Goal: Task Accomplishment & Management: Use online tool/utility

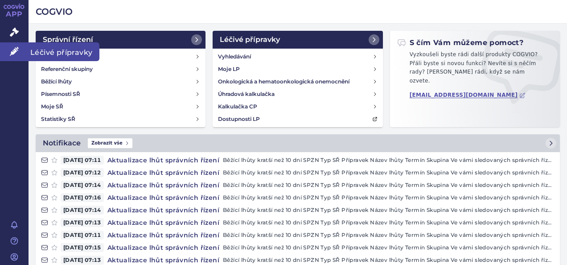
click at [52, 49] on span "Léčivé přípravky" at bounding box center [64, 51] width 71 height 19
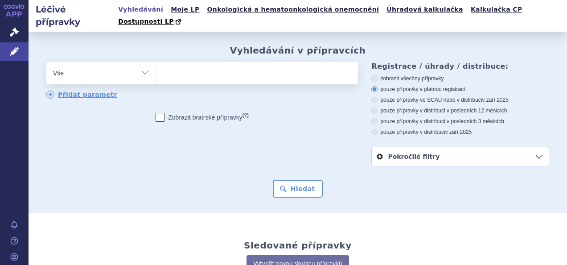
click at [181, 65] on ul at bounding box center [256, 71] width 200 height 19
click at [156, 65] on select at bounding box center [156, 73] width 0 height 22
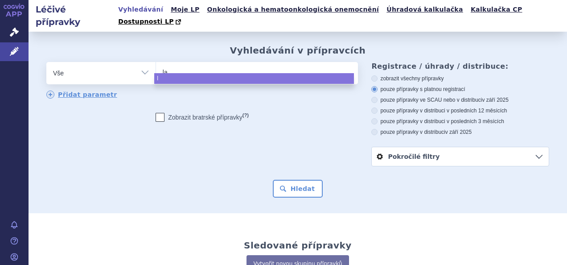
type input "lat"
type input "latu"
type input "[MEDICAL_DATA]"
select select "[MEDICAL_DATA]"
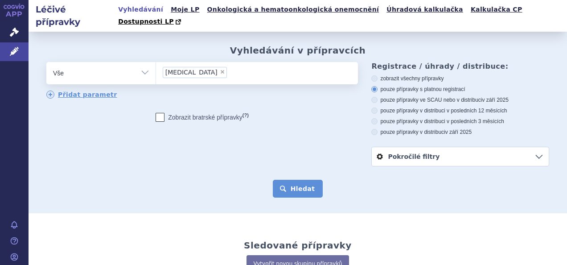
click at [302, 180] on button "Hledat" at bounding box center [298, 189] width 50 height 18
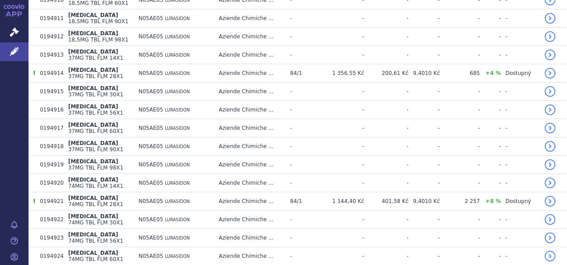
scroll to position [394, 0]
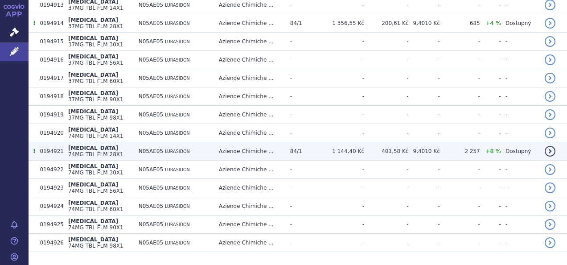
click at [290, 148] on span "84/1" at bounding box center [296, 151] width 12 height 6
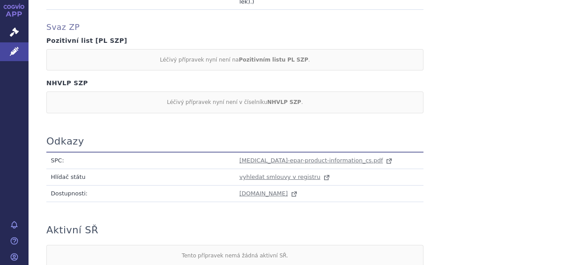
scroll to position [958, 0]
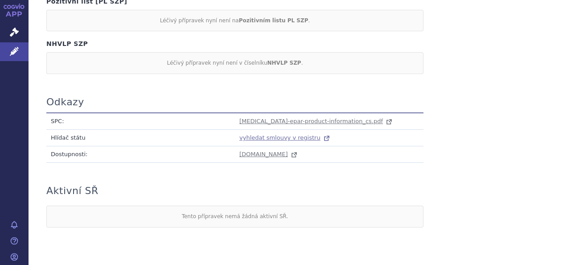
click at [289, 134] on span "vyhledat smlouvy v registru" at bounding box center [280, 137] width 81 height 7
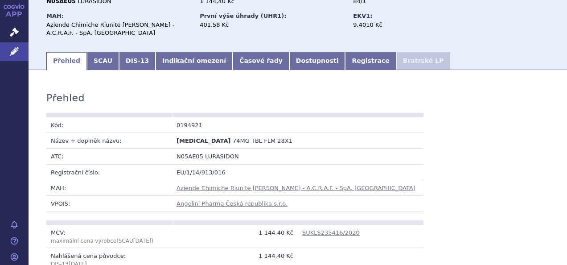
scroll to position [0, 0]
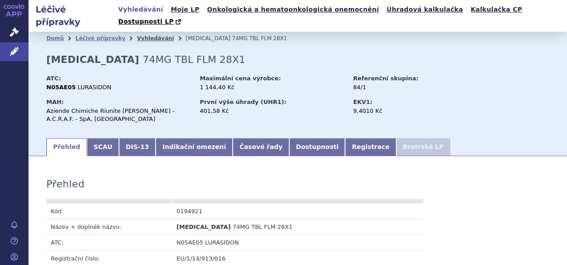
click at [143, 35] on link "Vyhledávání" at bounding box center [155, 38] width 37 height 6
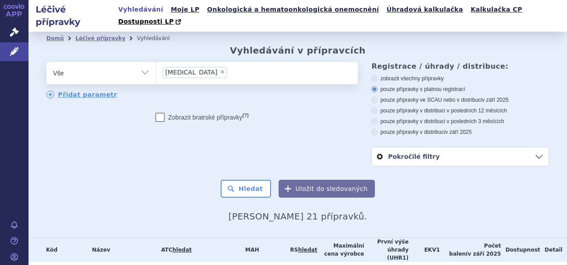
scroll to position [223, 0]
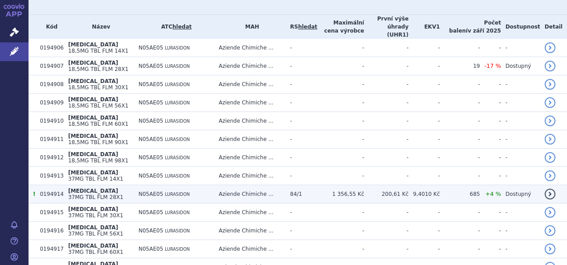
click at [72, 188] on span "[MEDICAL_DATA]" at bounding box center [93, 191] width 50 height 6
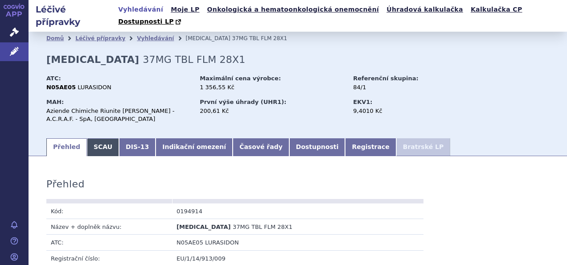
click at [95, 138] on link "SCAU" at bounding box center [103, 147] width 32 height 18
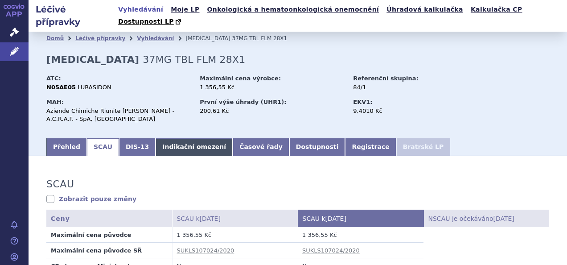
click at [190, 138] on link "Indikační omezení" at bounding box center [194, 147] width 77 height 18
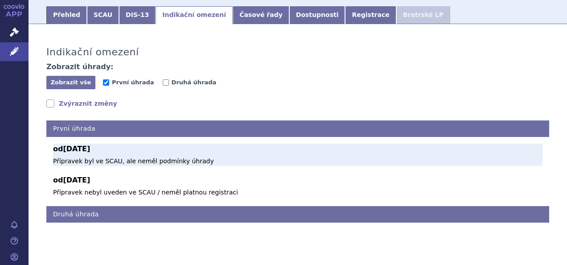
scroll to position [43, 0]
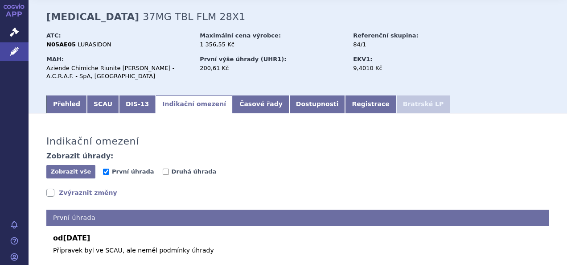
click at [150, 168] on span "První úhrada" at bounding box center [133, 172] width 60 height 8
click at [163, 169] on input "Druhá úhrada" at bounding box center [166, 172] width 6 height 6
checkbox input "true"
click at [103, 169] on input "První úhrada" at bounding box center [106, 172] width 6 height 6
checkbox input "false"
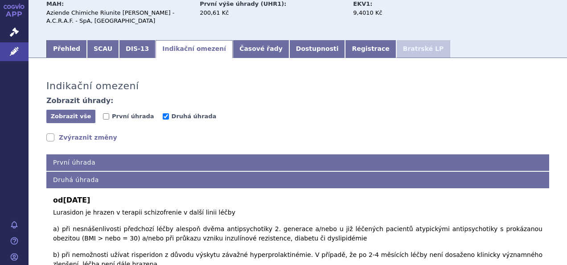
scroll to position [0, 0]
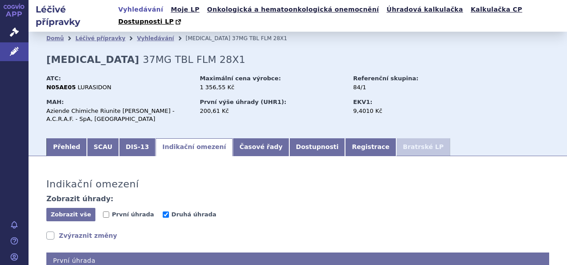
click at [52, 231] on link "Zvýraznit změny" at bounding box center [81, 235] width 71 height 9
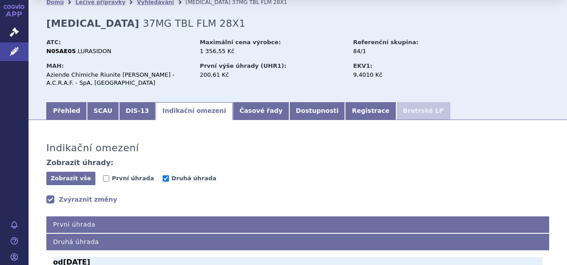
scroll to position [36, 0]
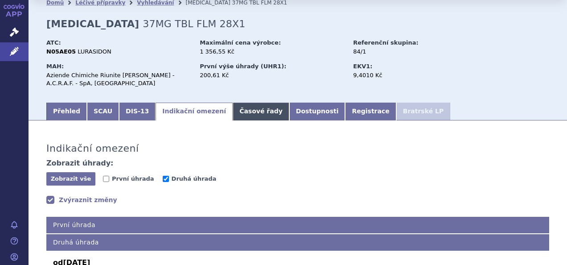
click at [233, 103] on link "Časové řady" at bounding box center [261, 112] width 57 height 18
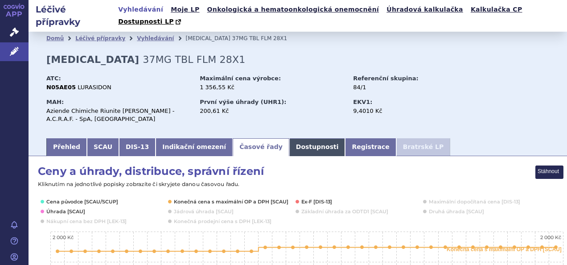
click at [289, 138] on link "Dostupnosti" at bounding box center [317, 147] width 56 height 18
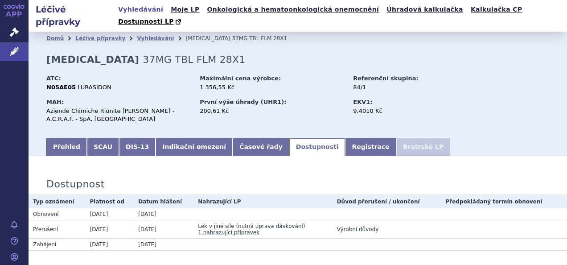
click at [233, 229] on link "1 nahrazující přípravek" at bounding box center [229, 232] width 62 height 6
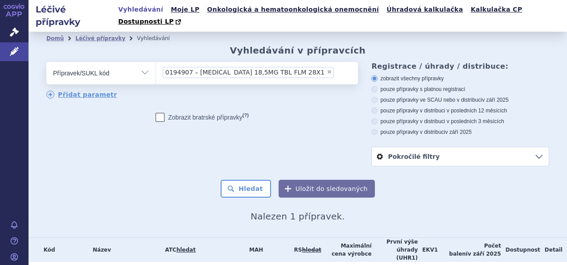
scroll to position [31, 0]
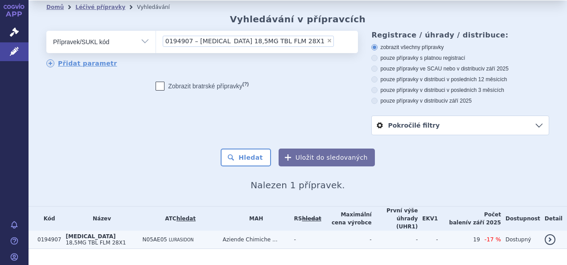
click at [68, 233] on span "[MEDICAL_DATA]" at bounding box center [91, 236] width 50 height 6
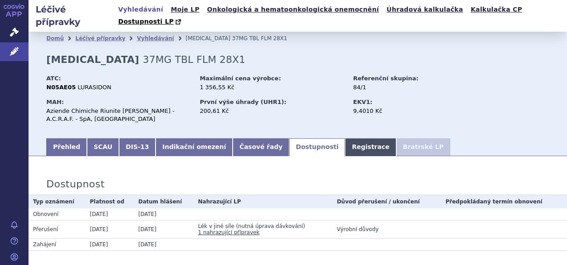
click at [345, 138] on link "Registrace" at bounding box center [370, 147] width 51 height 18
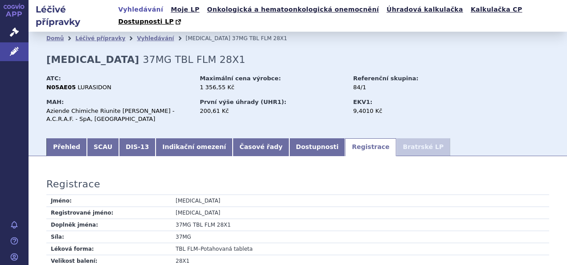
click at [396, 138] on li "Bratrské LP" at bounding box center [423, 147] width 54 height 18
click at [68, 138] on link "Přehled" at bounding box center [66, 147] width 41 height 18
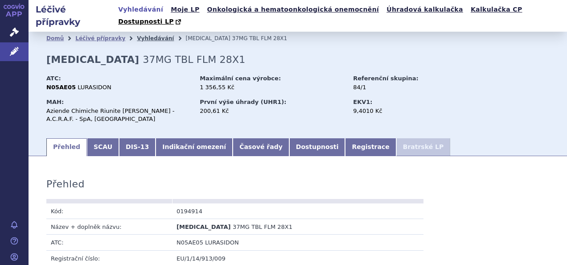
click at [140, 35] on link "Vyhledávání" at bounding box center [155, 38] width 37 height 6
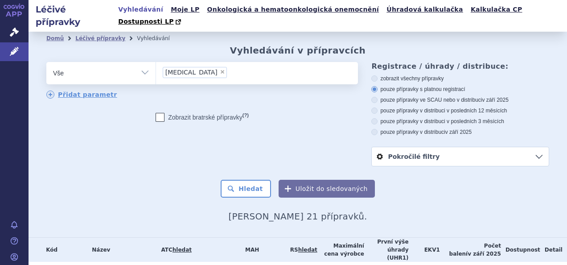
click at [220, 69] on span "×" at bounding box center [222, 71] width 5 height 5
click at [156, 62] on select "[MEDICAL_DATA]" at bounding box center [156, 73] width 0 height 22
select select
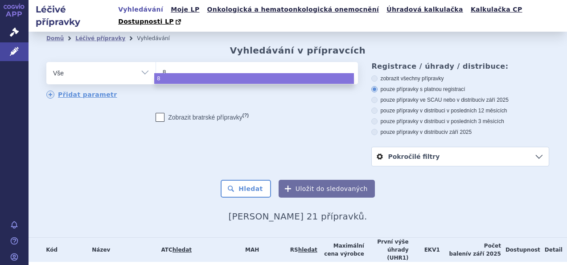
type input "84"
type input "84/"
type input "84/1"
select select "84/1"
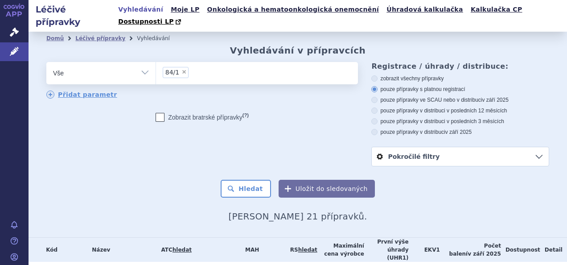
click at [146, 62] on select "Vše Přípravek/SUKL kód MAH VPOIS ATC/Aktivní látka Léková forma Síla" at bounding box center [100, 72] width 109 height 20
click at [145, 62] on select "Vše Přípravek/SUKL kód MAH VPOIS ATC/Aktivní látka Léková forma Síla" at bounding box center [100, 72] width 109 height 20
select select "filter-reference-group"
click at [46, 62] on select "Vše Přípravek/SUKL kód MAH VPOIS ATC/Aktivní látka Léková forma Síla" at bounding box center [100, 72] width 109 height 20
click at [163, 66] on input "search" at bounding box center [165, 71] width 5 height 11
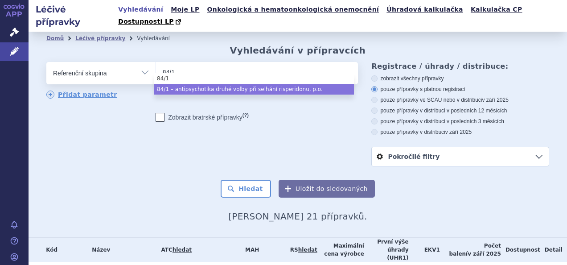
type input "84/1"
select select "8487b950-fc36-4d5e-9e10-ae77487c7765"
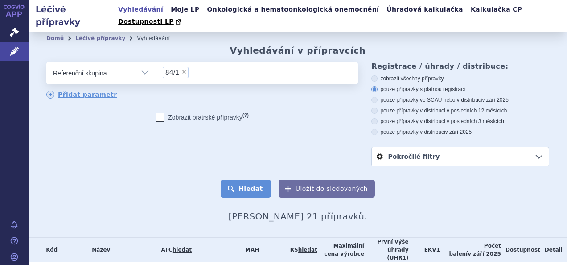
click at [260, 180] on button "Hledat" at bounding box center [246, 189] width 50 height 18
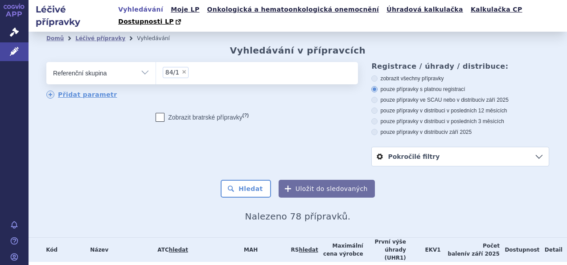
click at [372, 97] on icon at bounding box center [375, 100] width 6 height 6
click at [372, 98] on input "pouze přípravky ve SCAU nebo v distribuci v září 2025" at bounding box center [375, 101] width 6 height 6
radio input "true"
click at [251, 180] on button "Hledat" at bounding box center [246, 189] width 50 height 18
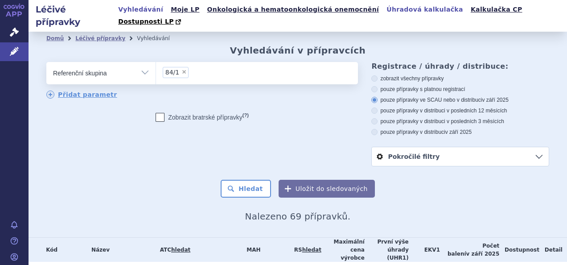
click at [384, 10] on link "Úhradová kalkulačka" at bounding box center [425, 10] width 82 height 12
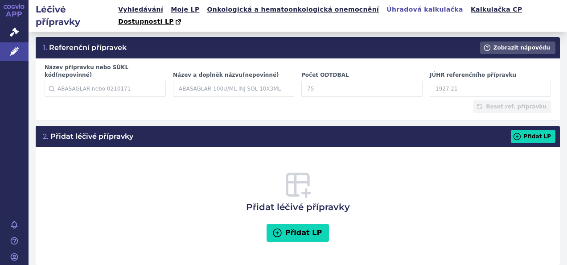
click at [76, 81] on input "Název přípravku nebo SÚKL kód (nepovinné)" at bounding box center [105, 89] width 121 height 16
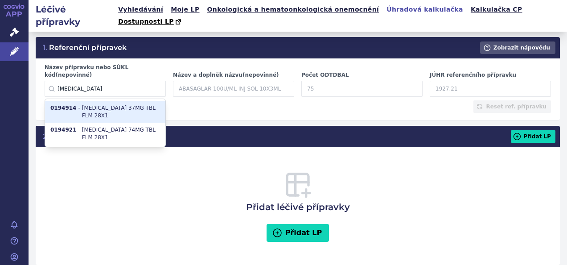
click at [123, 101] on li "0194914 - [MEDICAL_DATA] 37MG TBL FLM 28X1" at bounding box center [105, 112] width 120 height 22
type input "0194914"
type input "[MEDICAL_DATA] 37MG TBL FLM 28X1"
type input "13.9835"
type input "131.52"
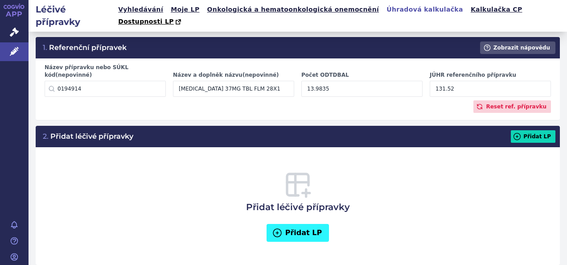
click at [301, 224] on button "Přidat LP" at bounding box center [298, 233] width 63 height 18
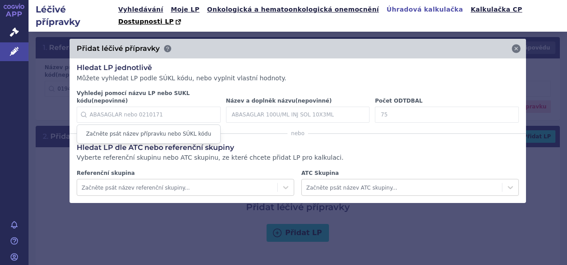
click at [108, 107] on input "Vyhledej pomocí názvu LP nebo SUKL kódu (nepovinné)" at bounding box center [149, 115] width 144 height 16
click at [286, 183] on icon at bounding box center [285, 187] width 9 height 9
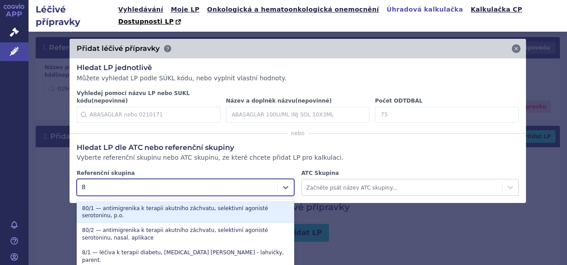
type input "84"
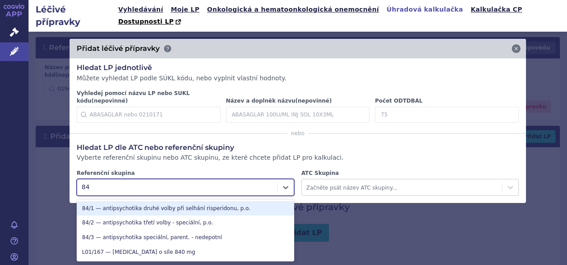
click at [176, 201] on div "84/1 — antipsychotika druhé volby při selhání risperidonu, p.o." at bounding box center [186, 208] width 218 height 15
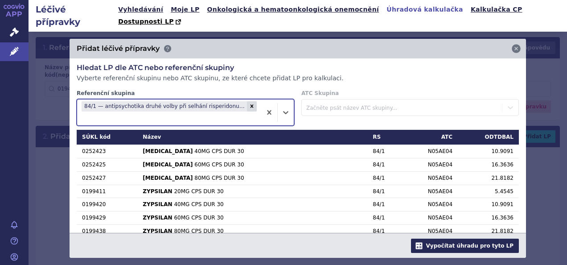
click at [483, 247] on button "Vypočítat úhradu pro tyto LP" at bounding box center [465, 246] width 108 height 14
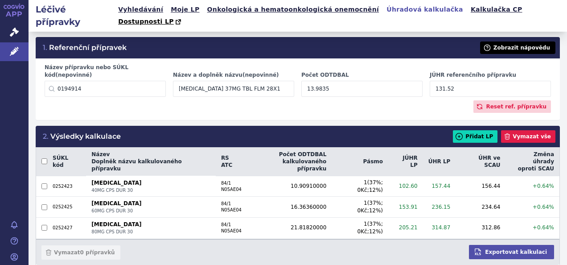
click at [510, 41] on button "Zobrazit nápovědu" at bounding box center [517, 47] width 75 height 12
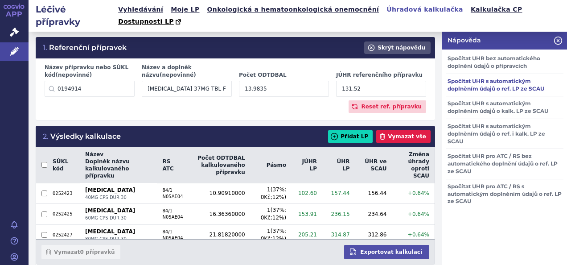
click at [477, 74] on h3 "Spočítat UHR s automatickým doplněním údajů o ref. LP ze SCAU" at bounding box center [505, 85] width 118 height 22
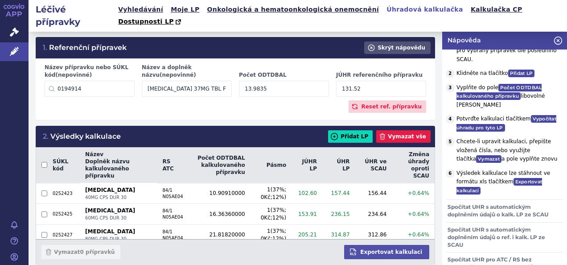
scroll to position [134, 0]
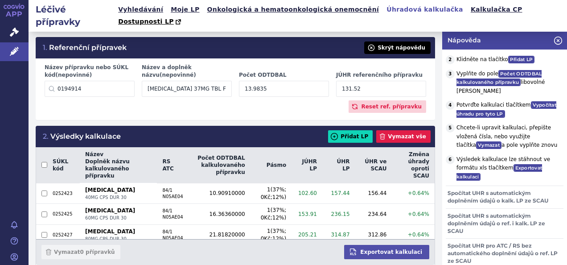
click at [374, 45] on circle at bounding box center [371, 48] width 6 height 6
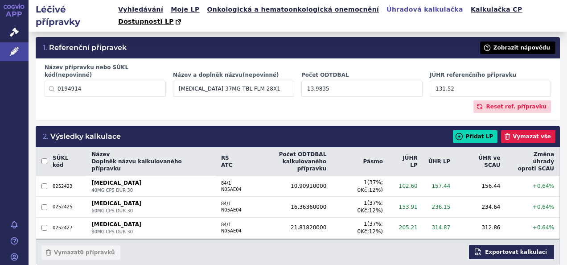
click at [517, 251] on button "Exportovat kalkulaci" at bounding box center [511, 252] width 85 height 14
